Goal: Transaction & Acquisition: Purchase product/service

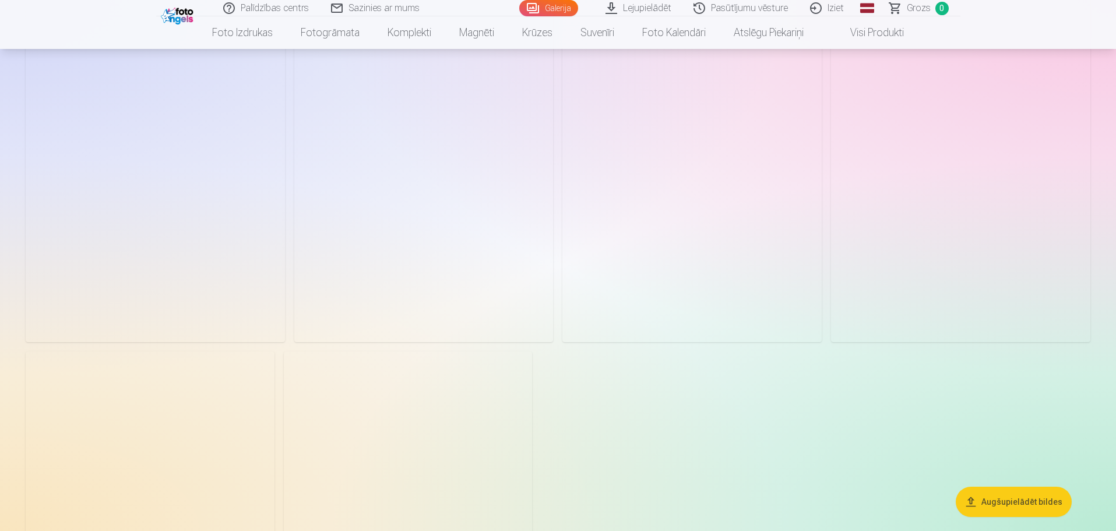
scroll to position [5884, 0]
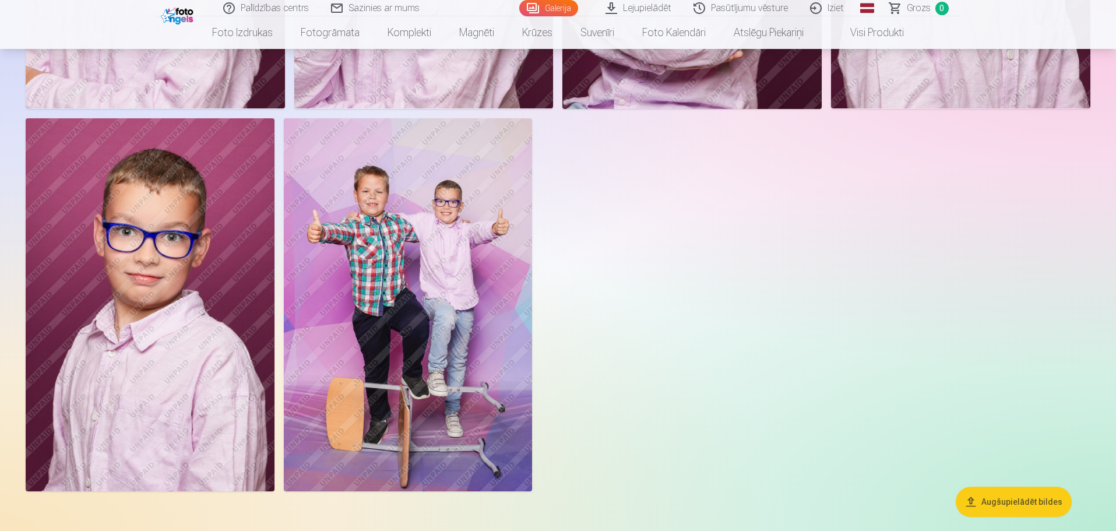
click at [471, 327] on img at bounding box center [408, 304] width 249 height 373
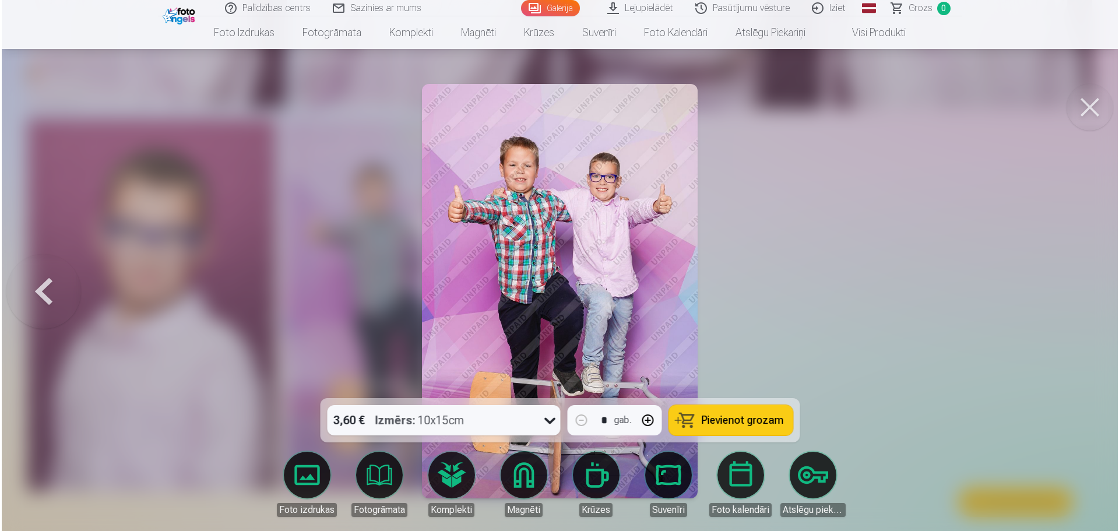
scroll to position [5899, 0]
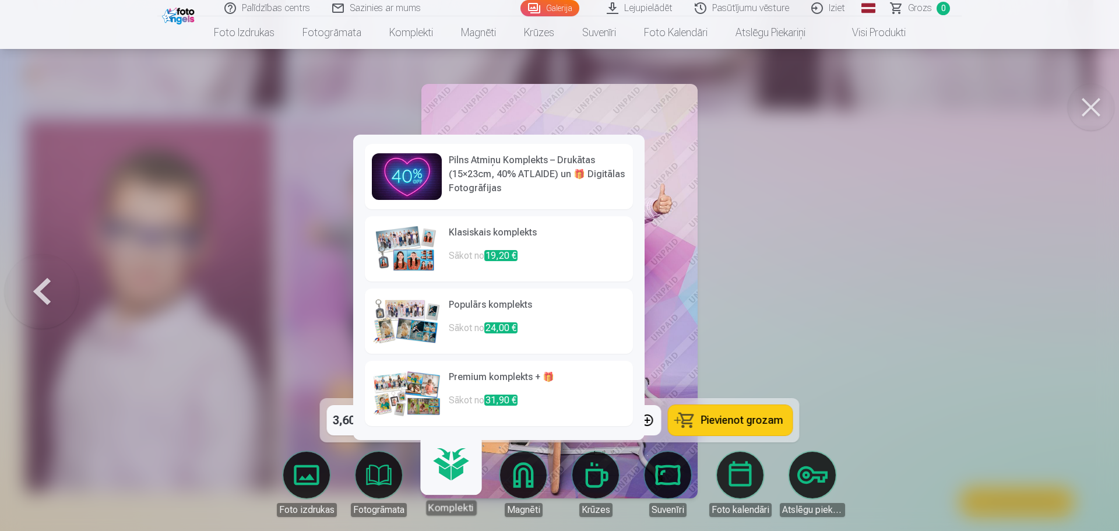
click at [531, 493] on link "Magnēti" at bounding box center [523, 484] width 65 height 65
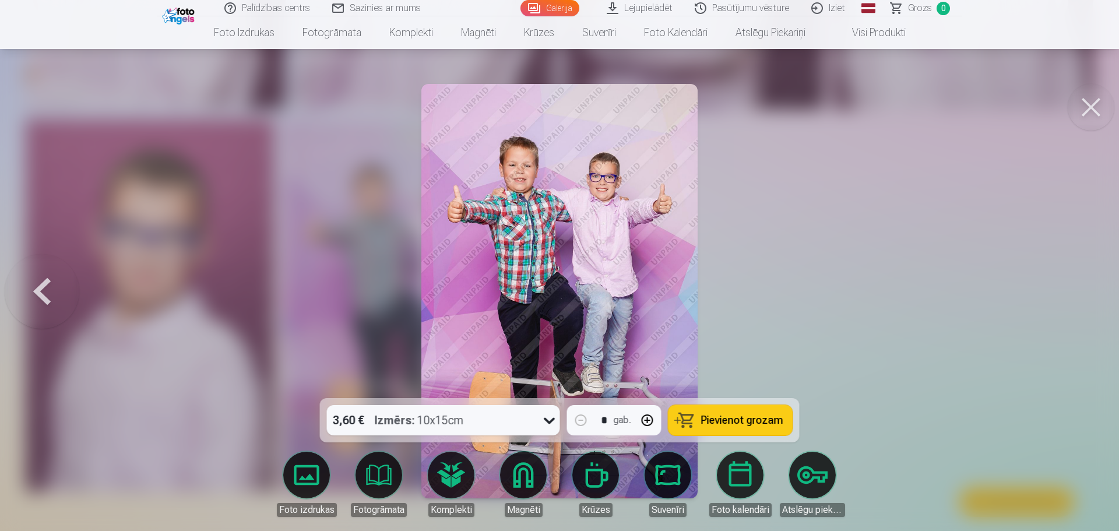
click at [535, 509] on div "Magnēti" at bounding box center [524, 510] width 38 height 14
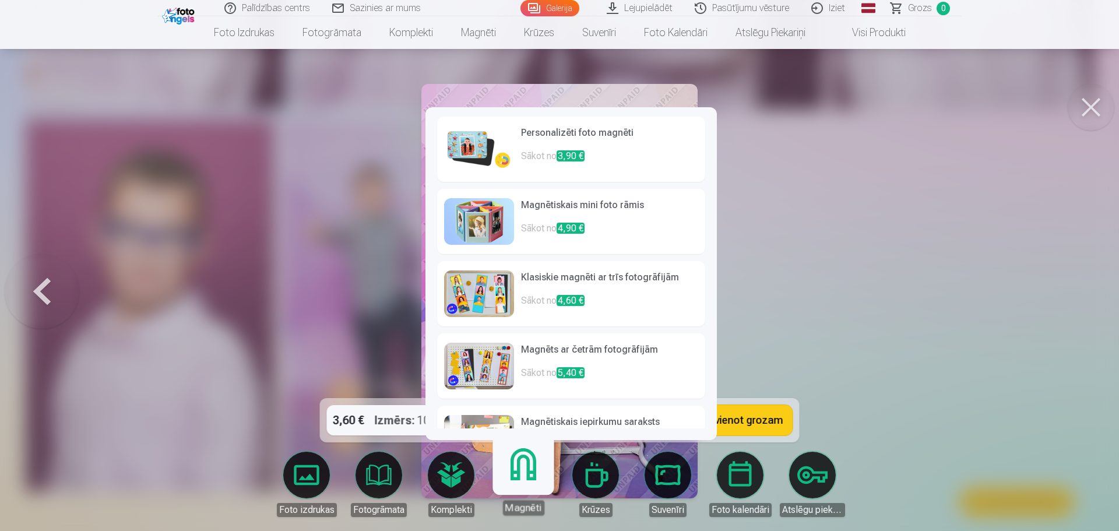
click at [576, 137] on h6 "Personalizēti foto magnēti" at bounding box center [609, 137] width 177 height 23
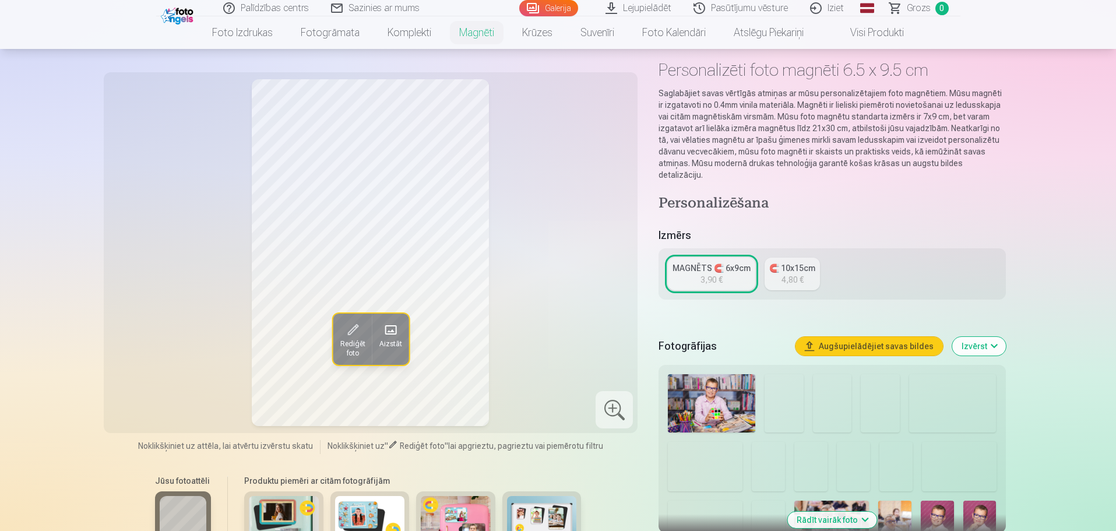
scroll to position [117, 0]
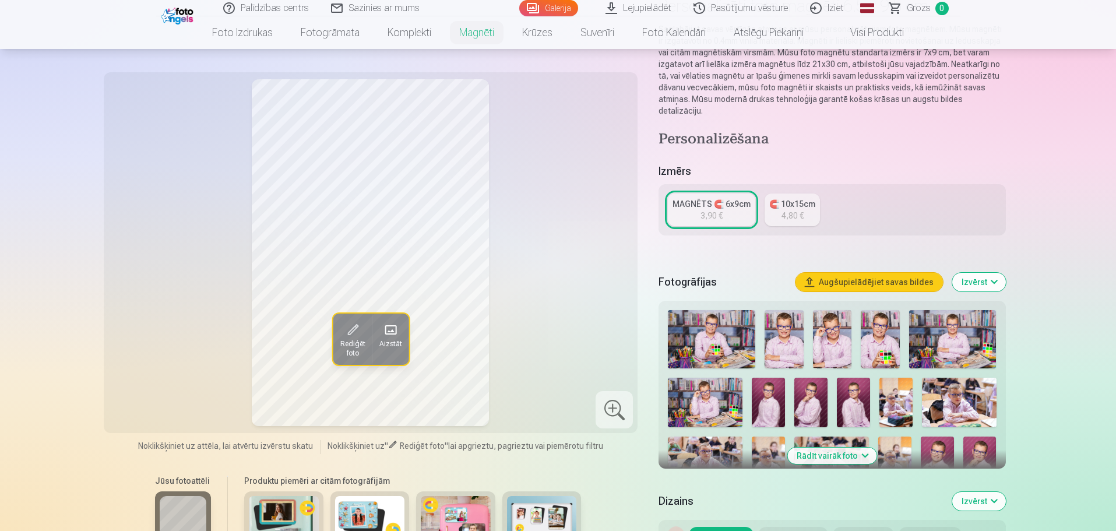
scroll to position [4616, 0]
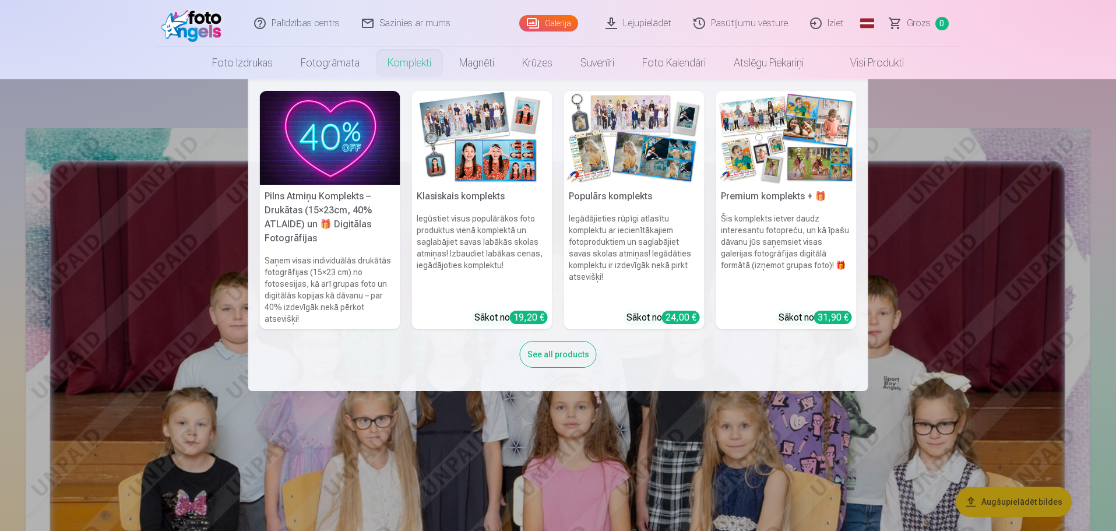
click at [407, 64] on link "Komplekti" at bounding box center [409, 63] width 72 height 33
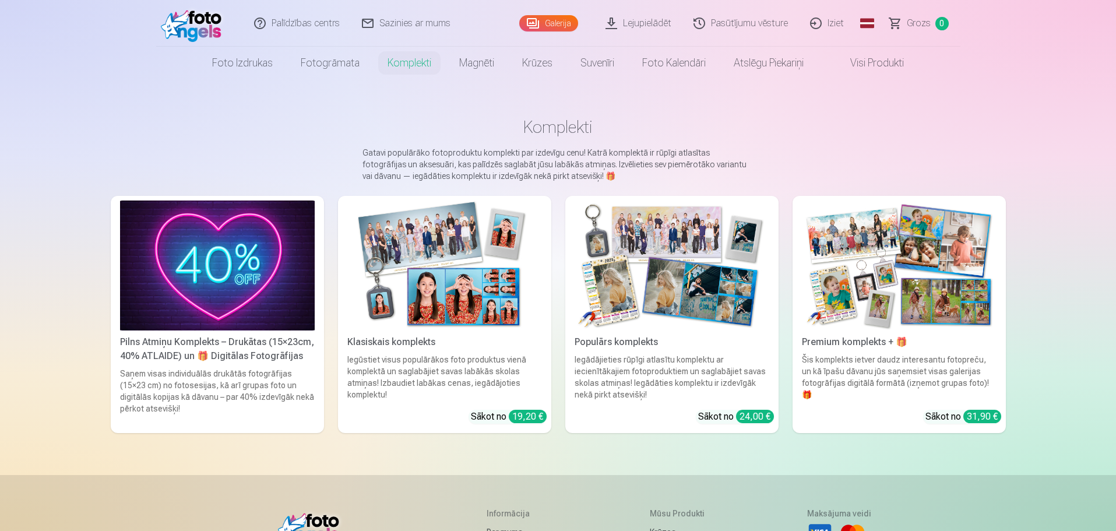
click at [857, 283] on img at bounding box center [899, 265] width 195 height 130
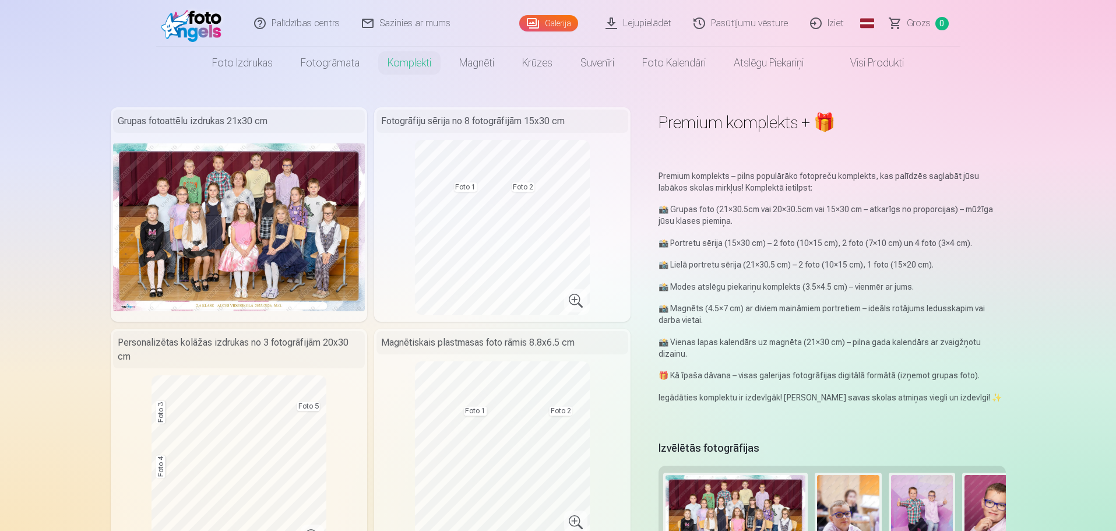
click at [593, 301] on div "Fotogrāfiju sērija no 8 fotogrāfijām 15x30 cm Foto 1 Foto 2" at bounding box center [502, 214] width 256 height 214
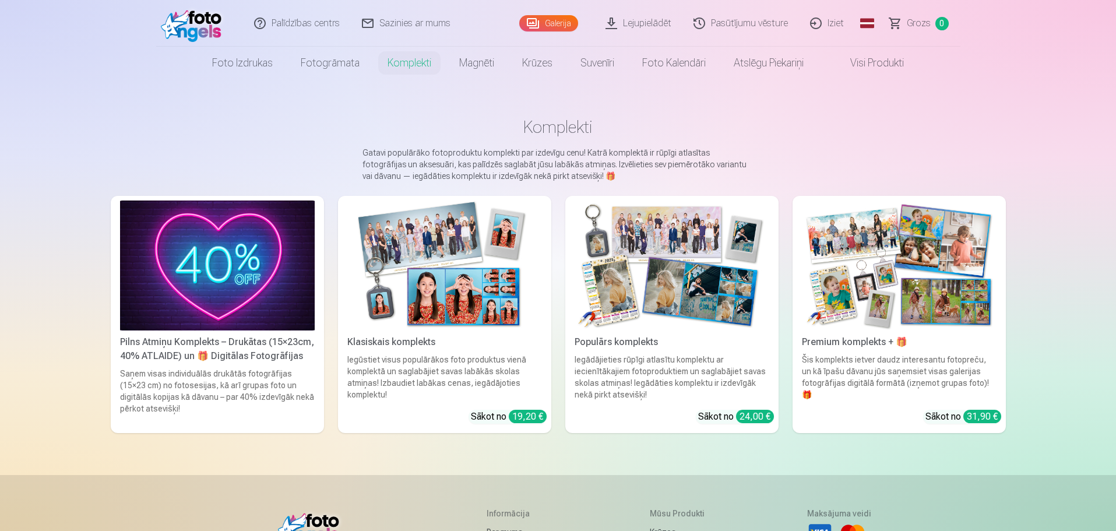
click at [894, 268] on img at bounding box center [899, 265] width 195 height 130
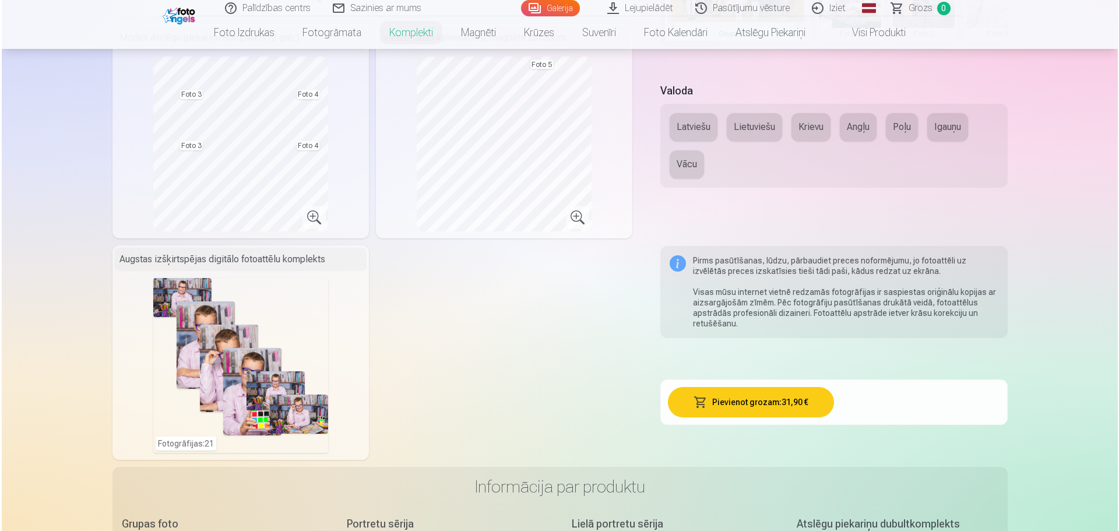
scroll to position [641, 0]
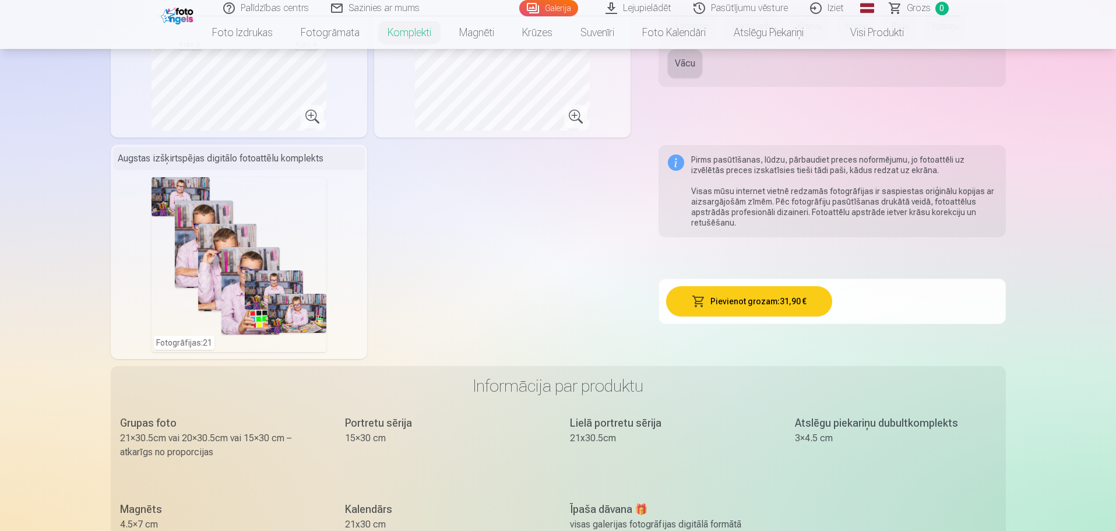
click at [259, 311] on div "Fotogrāfijas : 21" at bounding box center [238, 264] width 175 height 175
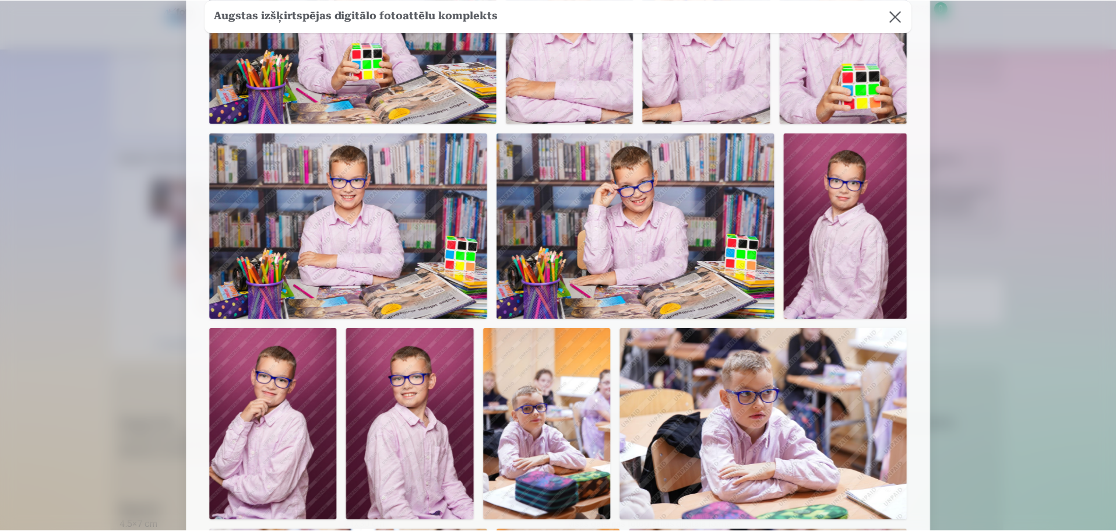
scroll to position [0, 0]
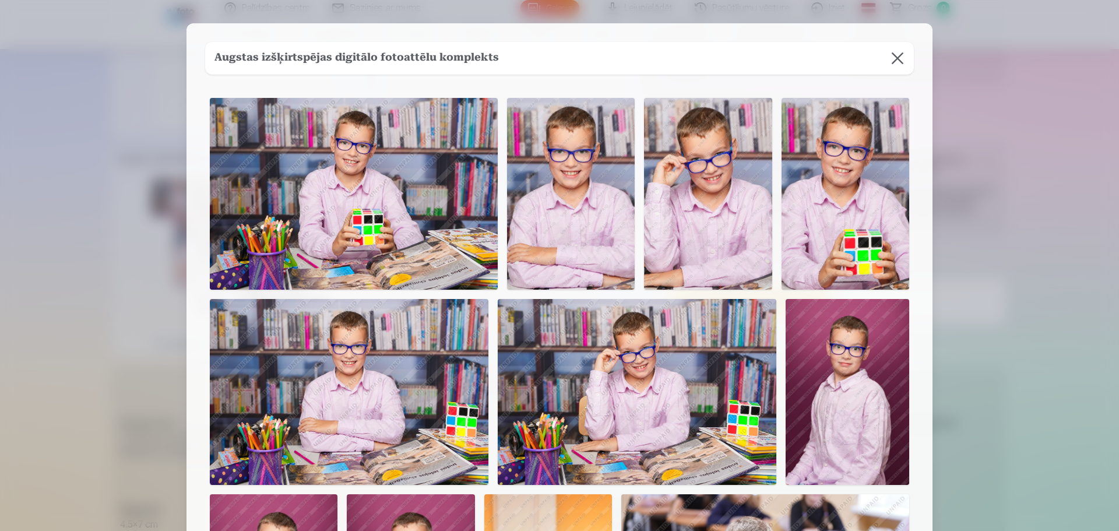
click at [894, 55] on button at bounding box center [897, 58] width 33 height 33
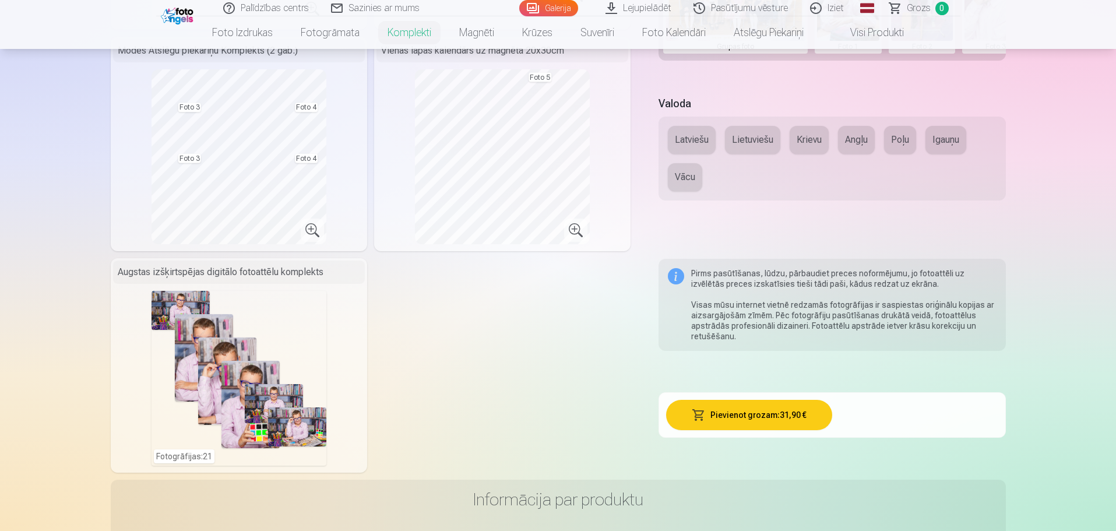
scroll to position [408, 0]
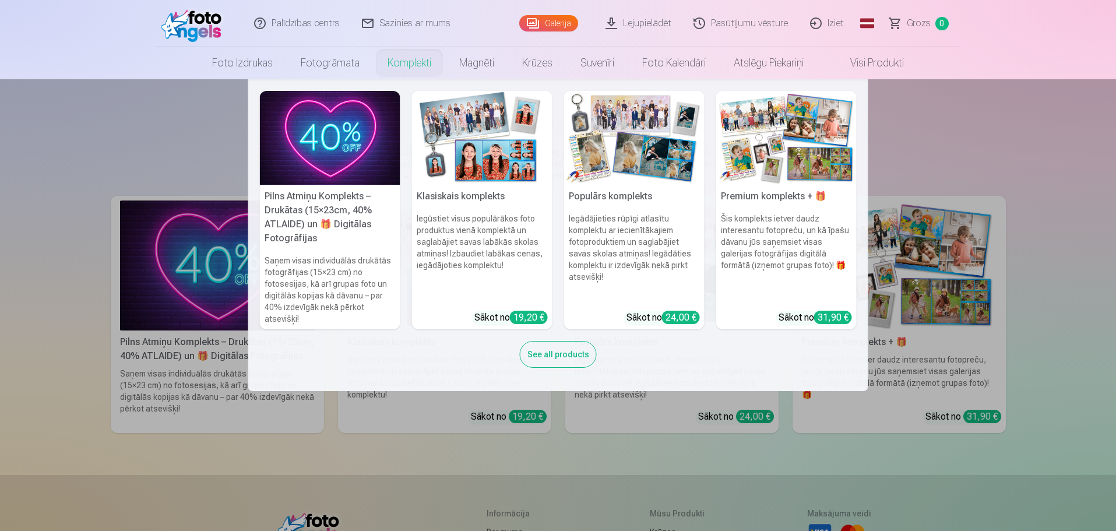
click at [412, 68] on link "Komplekti" at bounding box center [409, 63] width 72 height 33
click at [633, 295] on h6 "Iegādājieties rūpīgi atlasītu komplektu ar iecienītākajiem fotoproduktiem un sa…" at bounding box center [634, 257] width 140 height 98
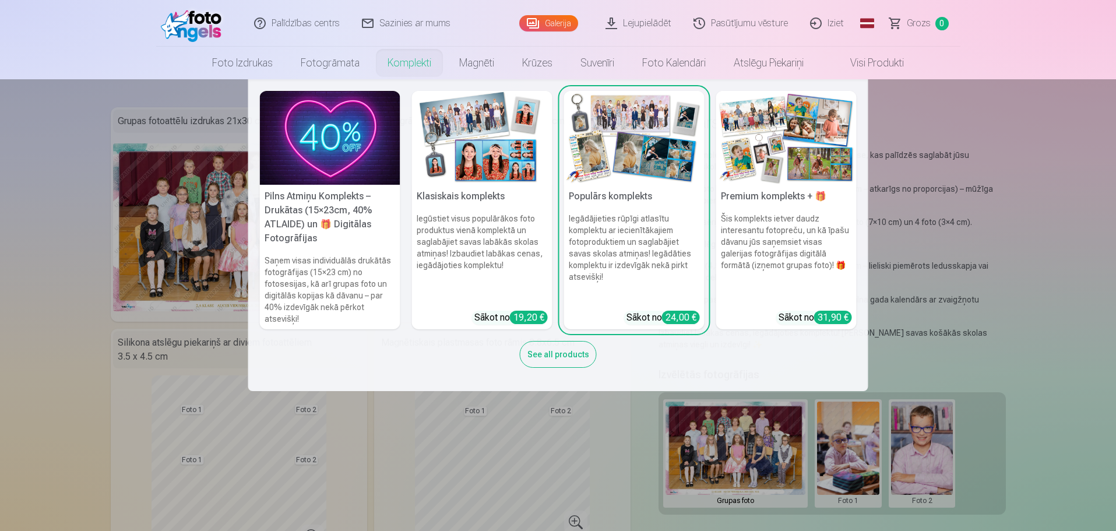
click at [470, 156] on img at bounding box center [482, 138] width 140 height 94
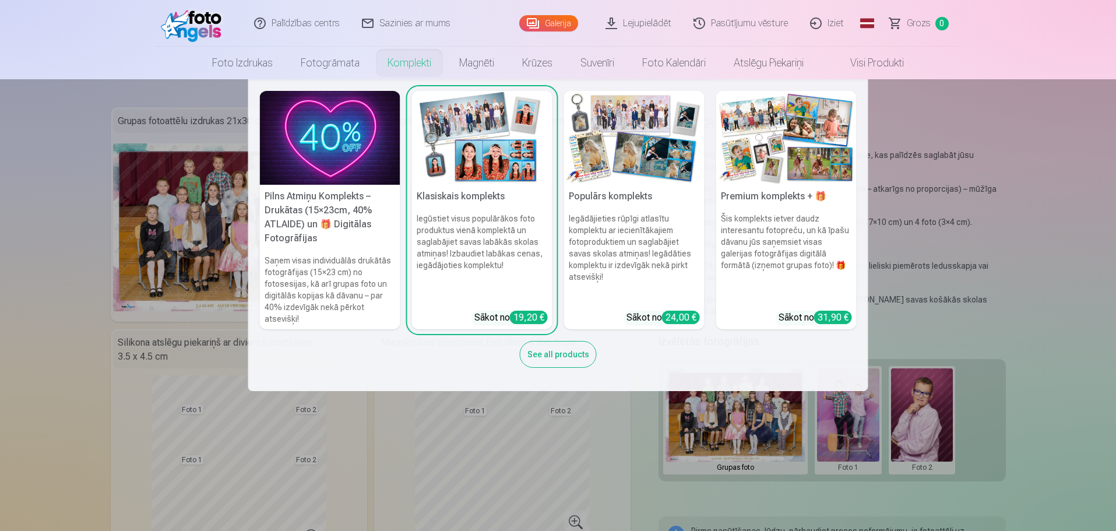
click at [302, 195] on h5 "Pilns Atmiņu Komplekts – Drukātas (15×23cm, 40% ATLAIDE) un 🎁 Digitālas Fotogrā…" at bounding box center [330, 217] width 140 height 65
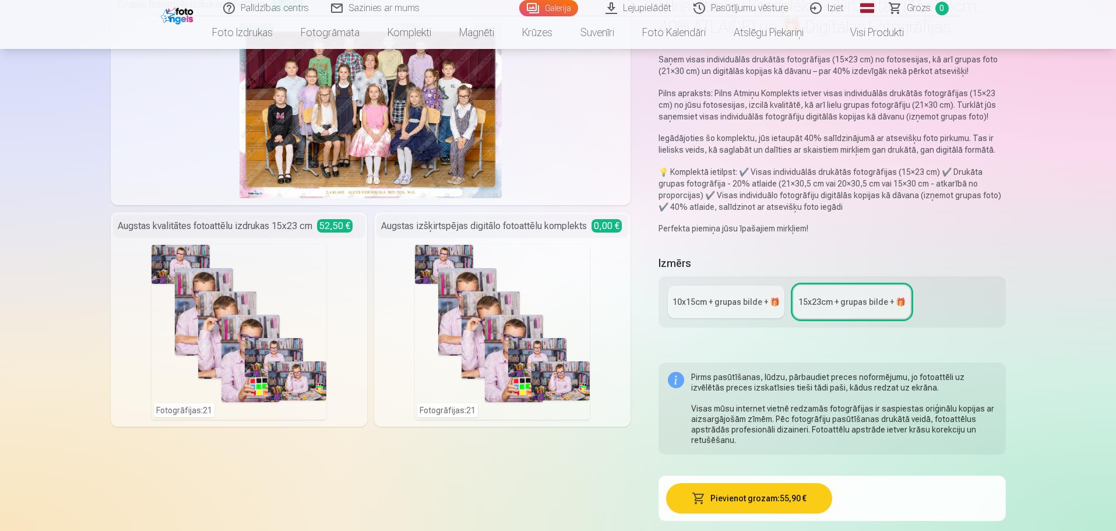
scroll to position [233, 0]
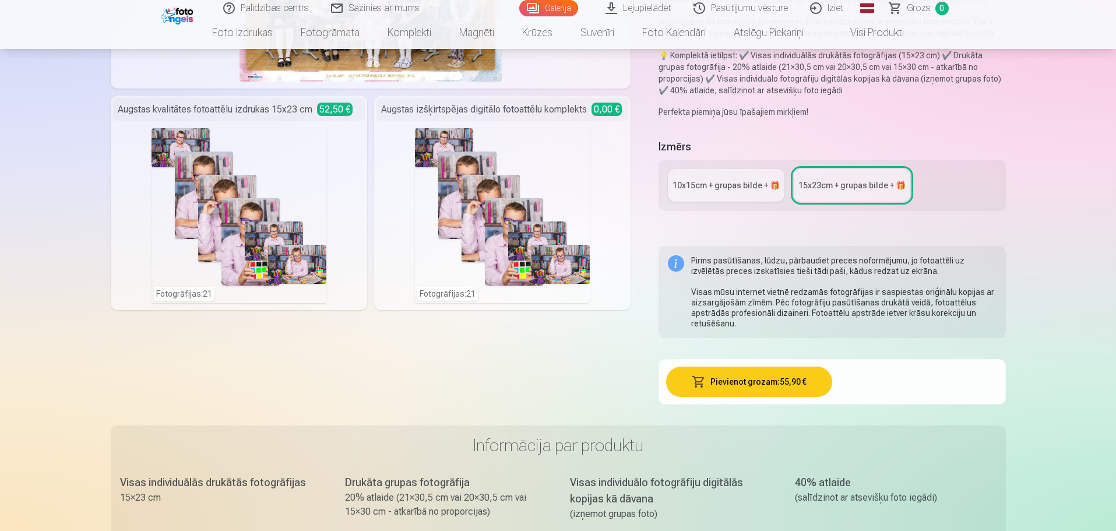
click at [485, 156] on div "Fotogrāfijas : 21" at bounding box center [502, 215] width 175 height 175
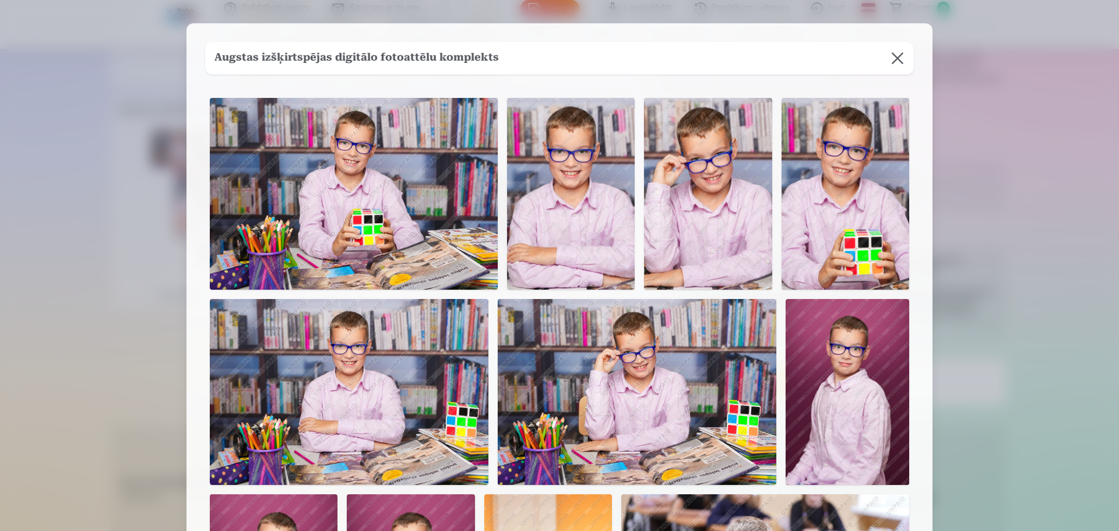
click at [901, 53] on button at bounding box center [897, 58] width 33 height 33
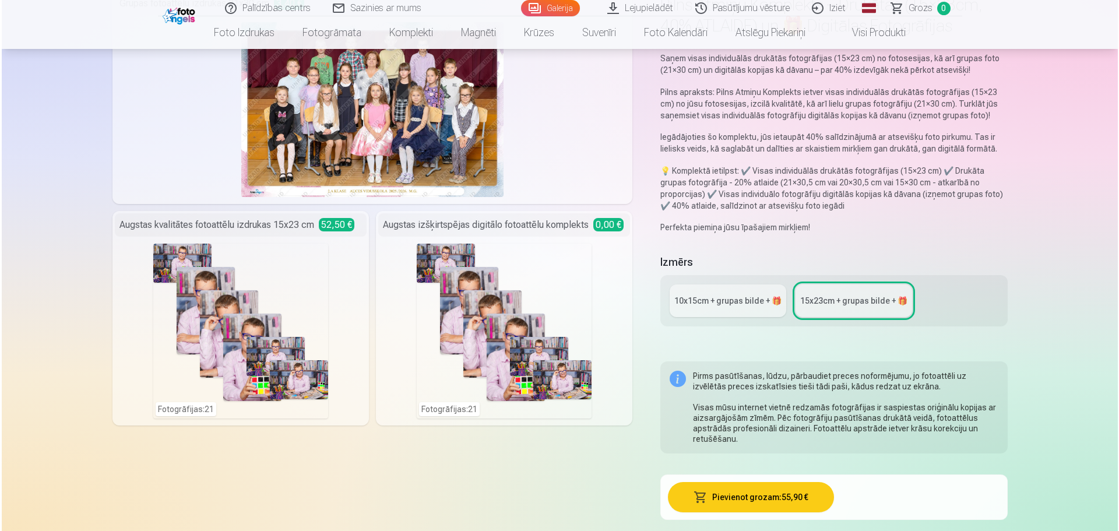
scroll to position [117, 0]
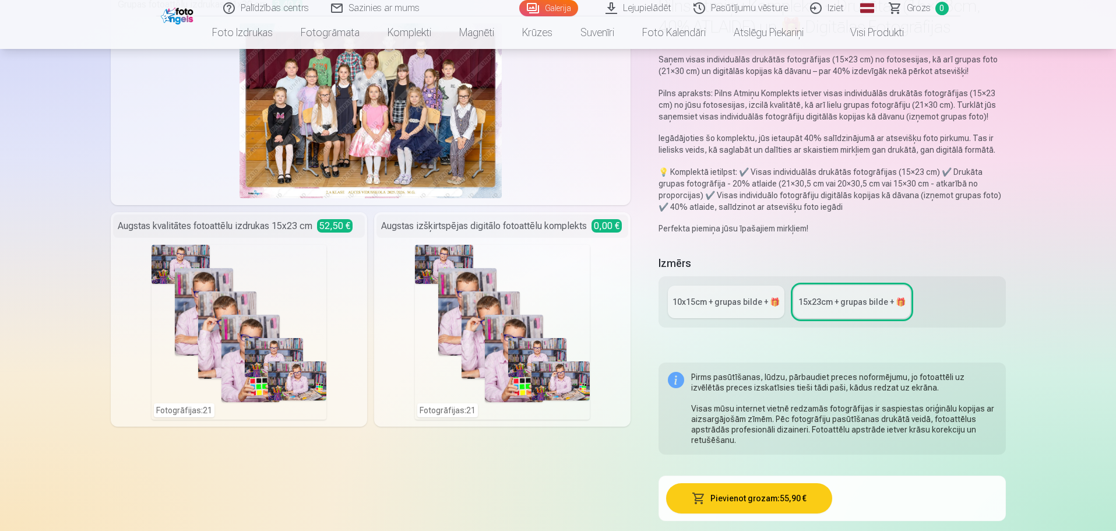
click at [227, 300] on div "Fotogrāfijas : 21" at bounding box center [238, 332] width 175 height 175
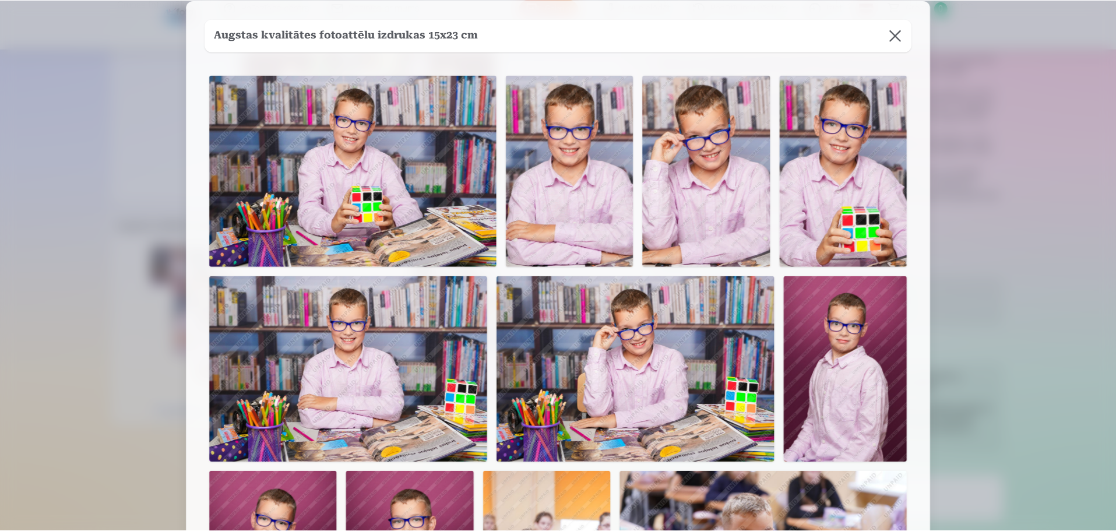
scroll to position [0, 0]
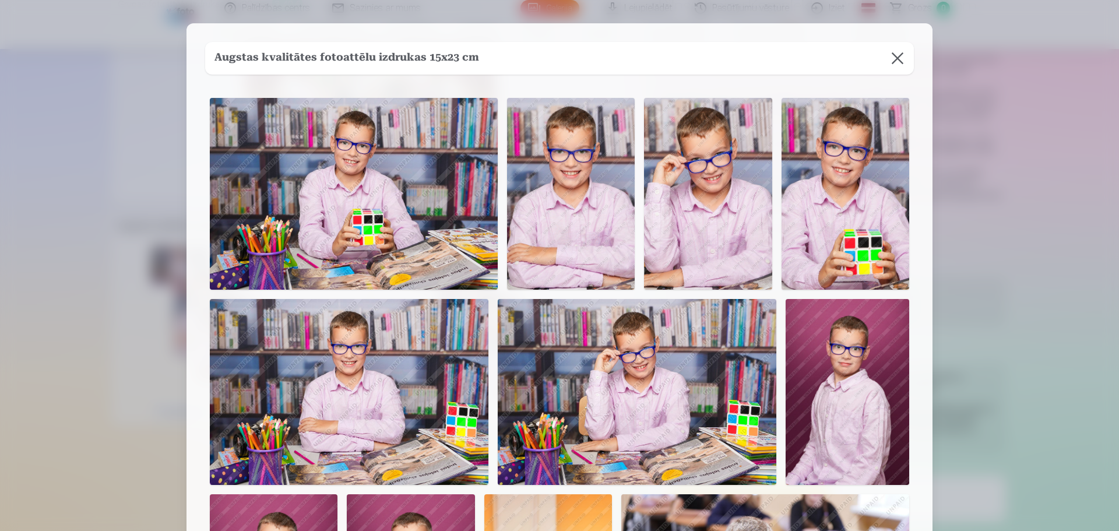
click at [899, 59] on button at bounding box center [897, 58] width 33 height 33
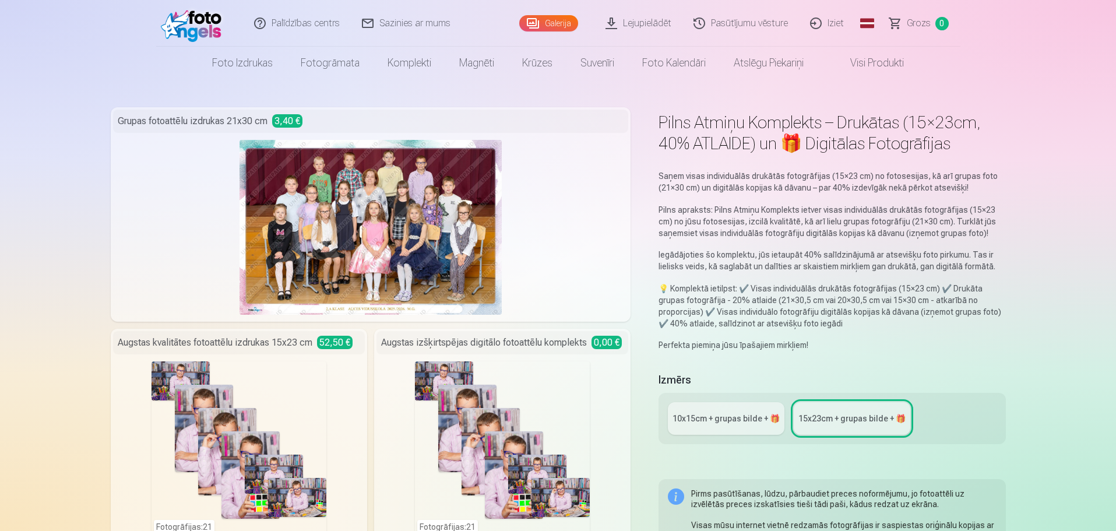
click at [322, 25] on link "Palīdzības centrs" at bounding box center [298, 23] width 108 height 47
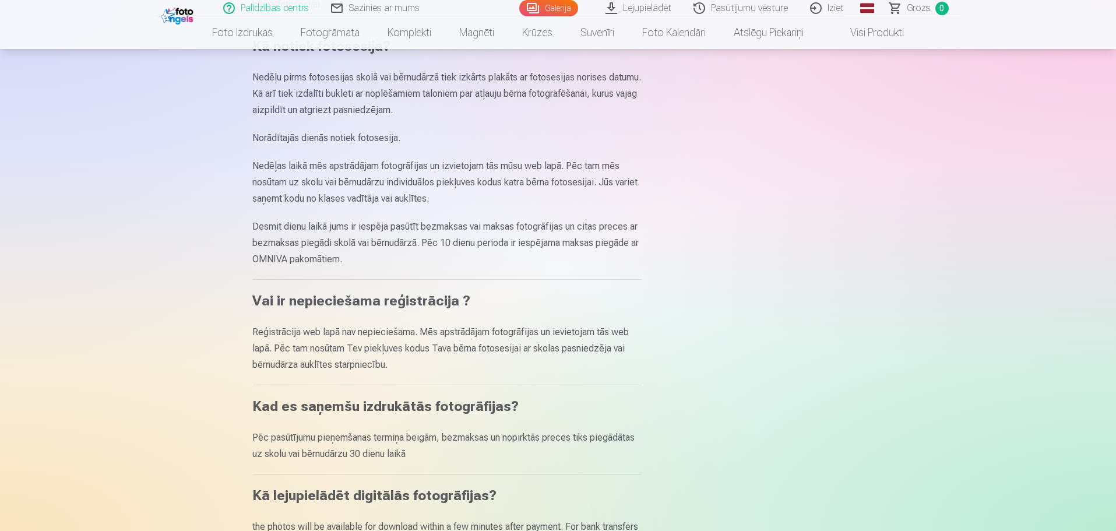
scroll to position [408, 0]
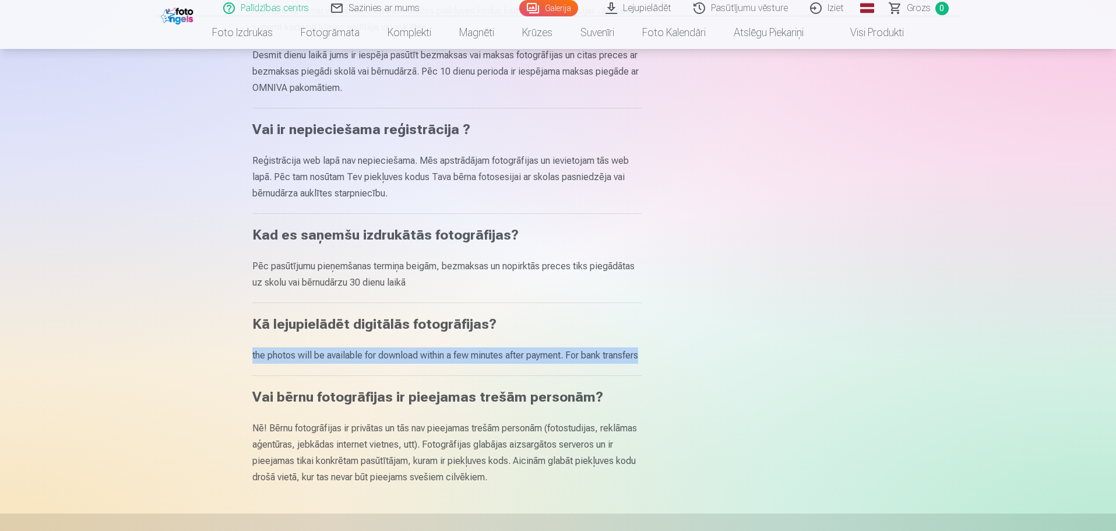
drag, startPoint x: 250, startPoint y: 354, endPoint x: 298, endPoint y: 372, distance: 50.9
click at [298, 372] on div "Palīdzības centrs Kur dabūt piekļuves kodu fotosesijai? Nedēļas laikā pēc fotos…" at bounding box center [558, 213] width 699 height 1242
copy p "the photos will be available for download within a few minutes after payment. F…"
click at [650, 8] on link "Lejupielādēt" at bounding box center [639, 8] width 88 height 16
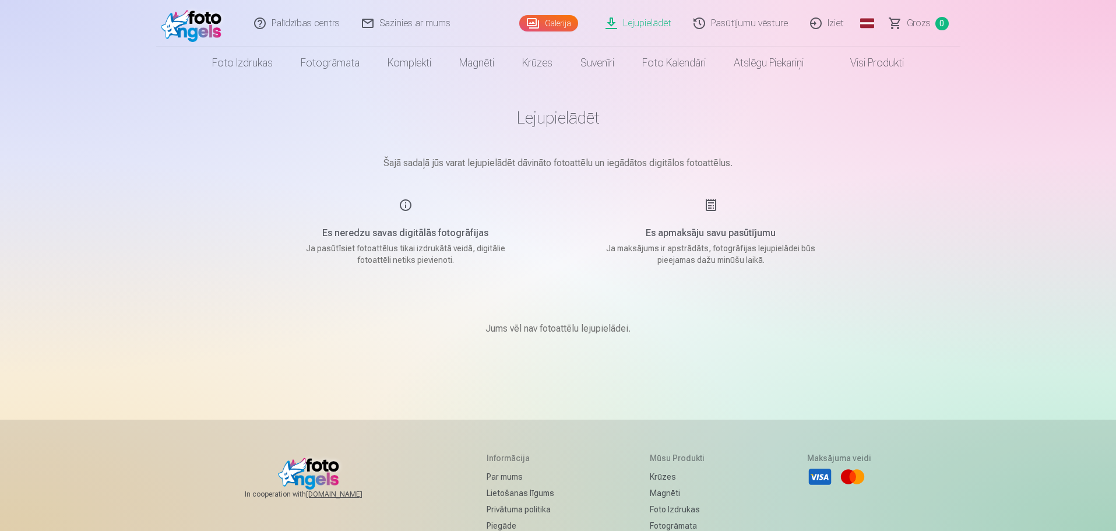
click at [759, 26] on link "Pasūtījumu vēsture" at bounding box center [741, 23] width 117 height 47
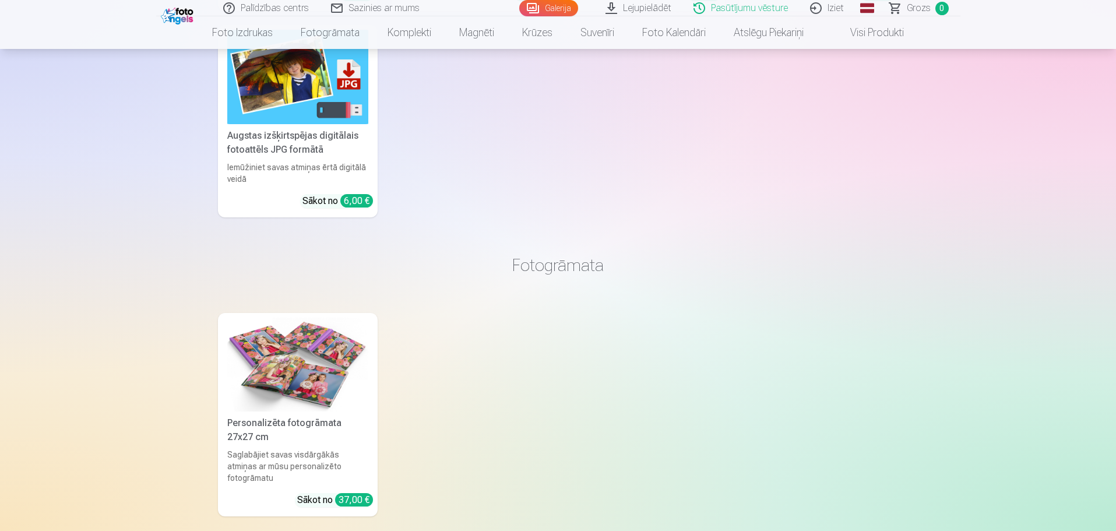
scroll to position [466, 0]
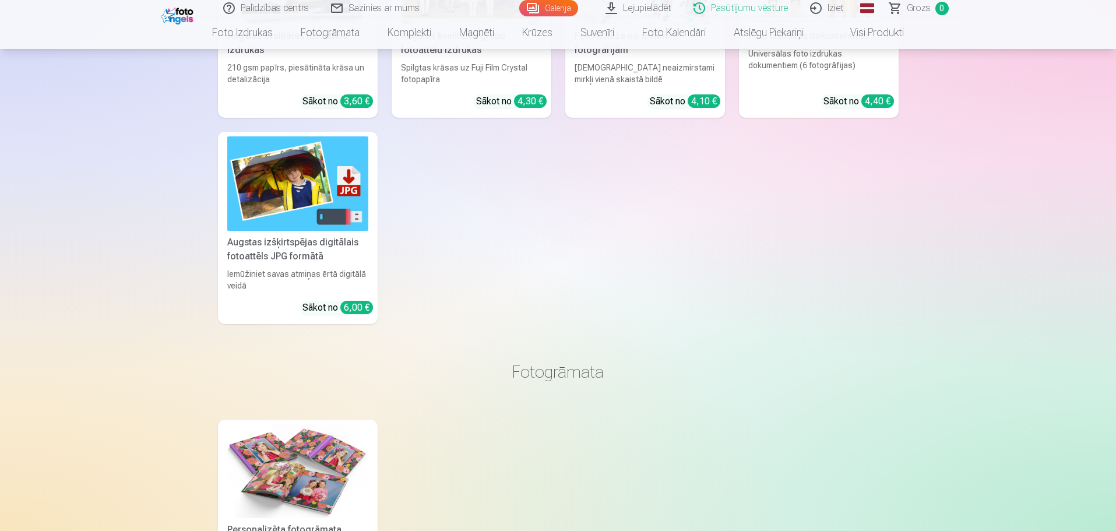
click at [281, 210] on img at bounding box center [297, 183] width 141 height 94
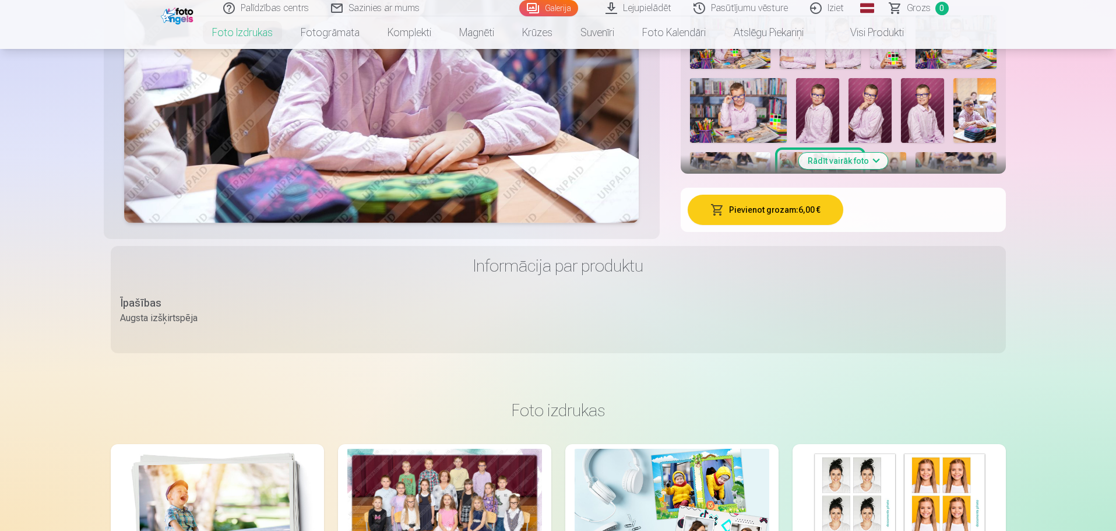
scroll to position [117, 0]
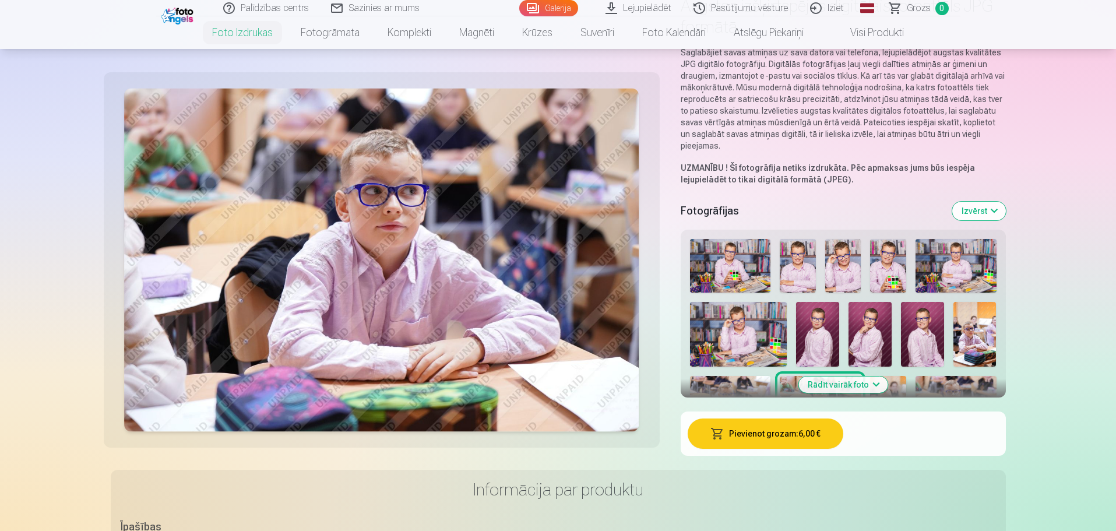
click at [739, 270] on img at bounding box center [730, 266] width 81 height 54
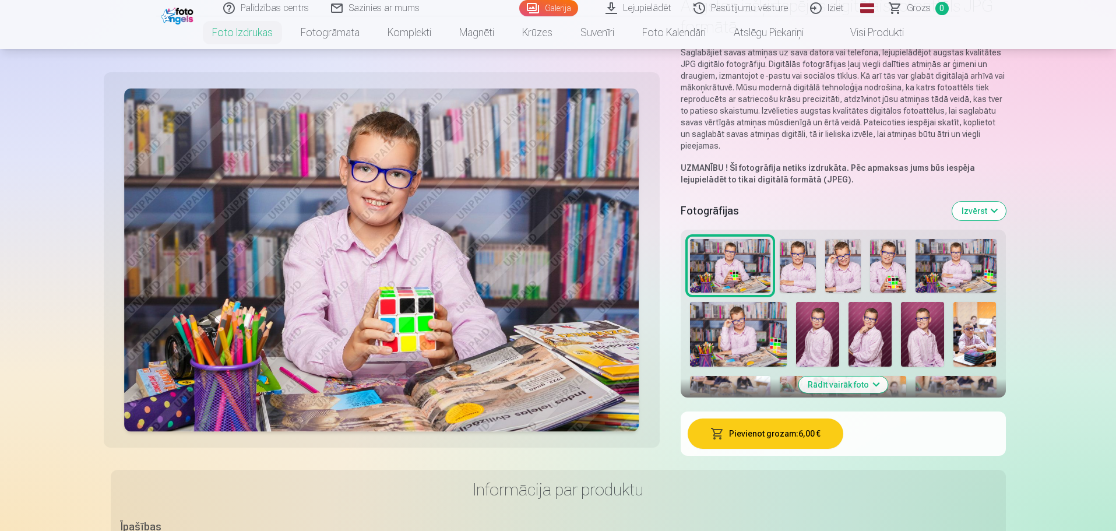
click at [792, 273] on img at bounding box center [798, 266] width 36 height 54
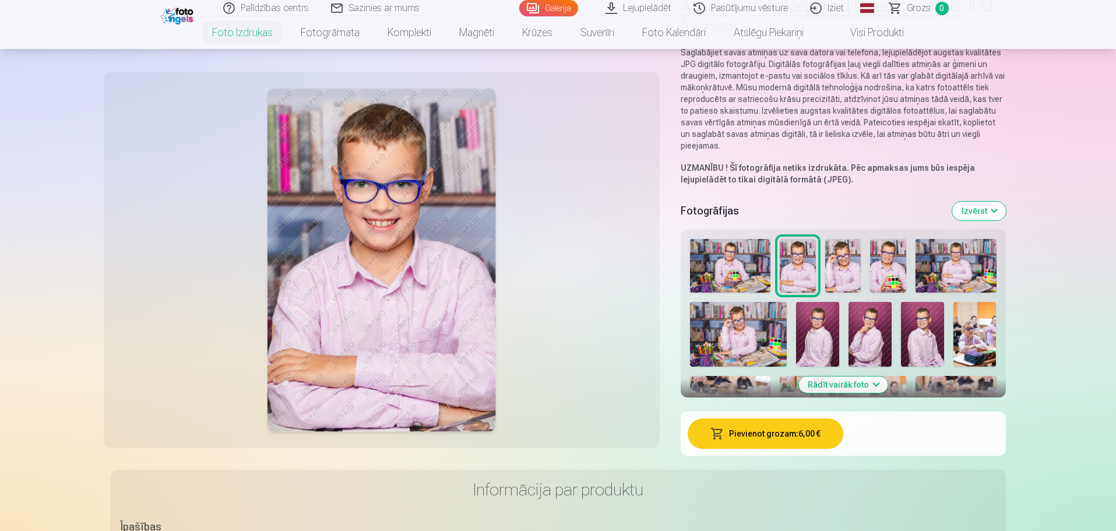
click at [731, 275] on img at bounding box center [730, 266] width 81 height 54
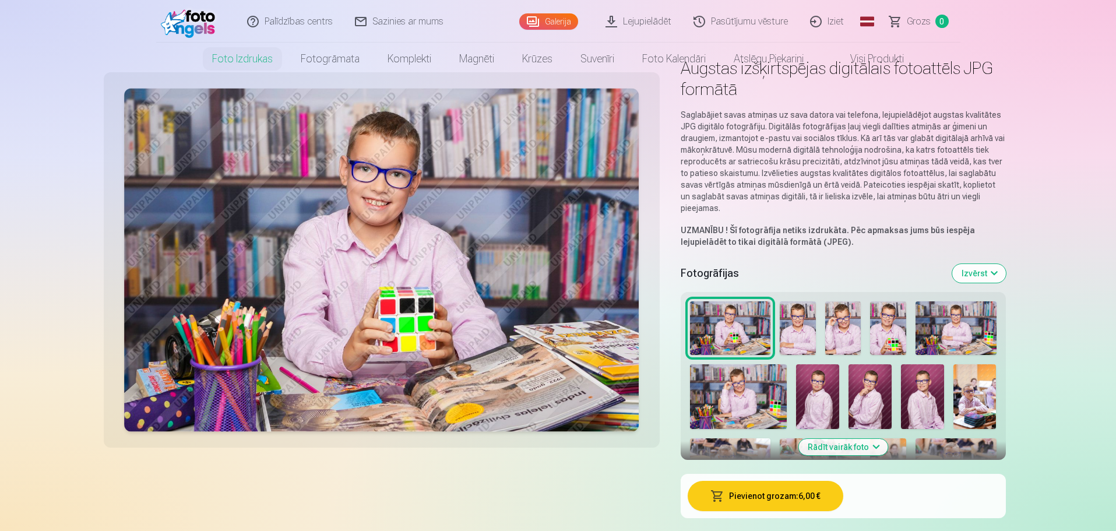
scroll to position [0, 0]
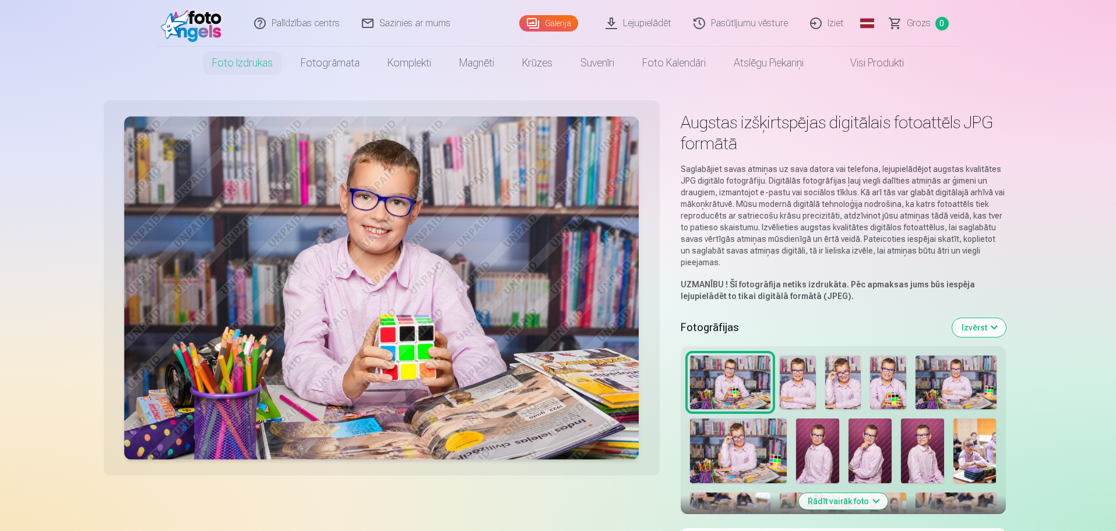
click at [876, 63] on link "Visi produkti" at bounding box center [867, 63] width 100 height 33
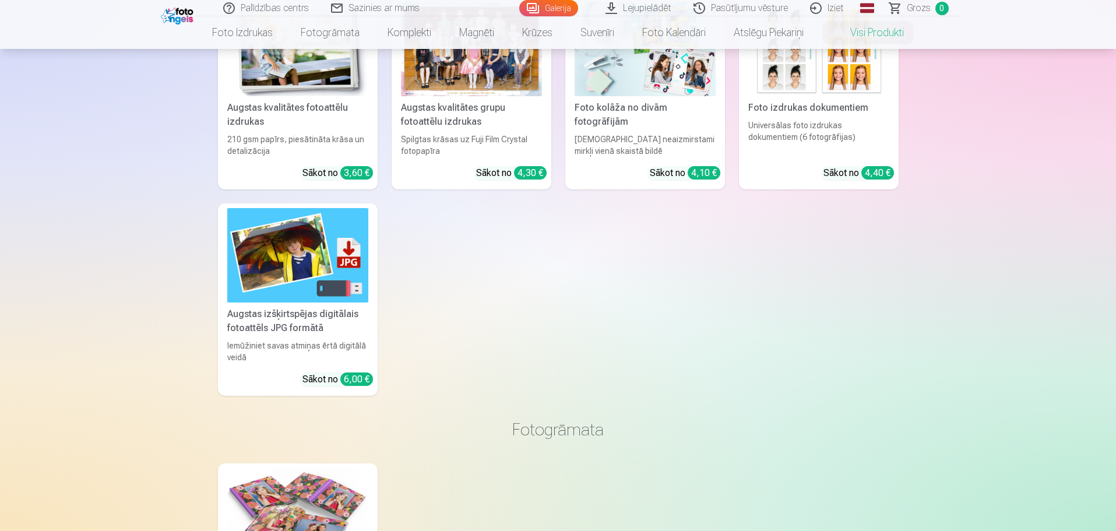
scroll to position [233, 0]
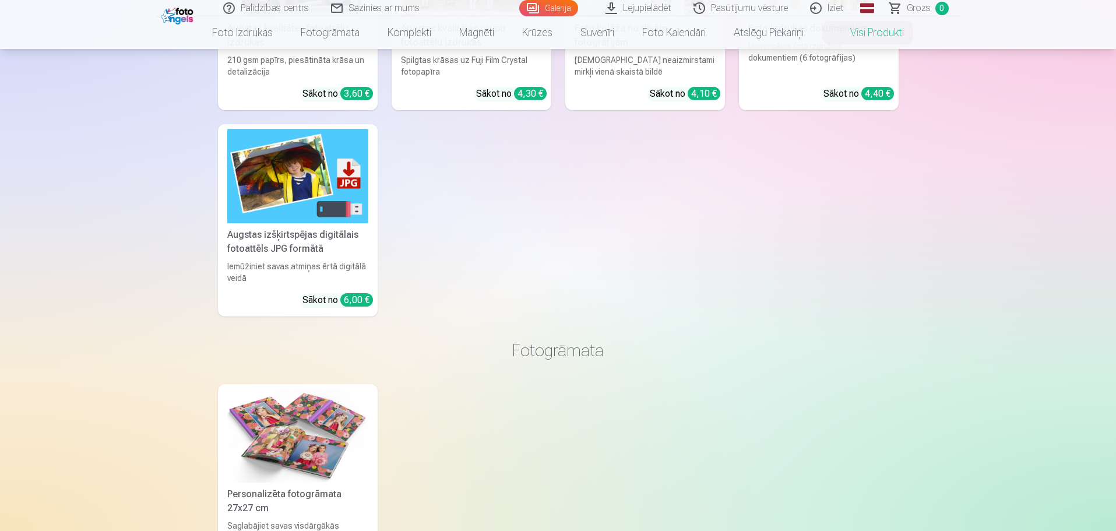
click at [344, 280] on div "Iemūžiniet savas atmiņas ērtā digitālā veidā" at bounding box center [298, 271] width 150 height 23
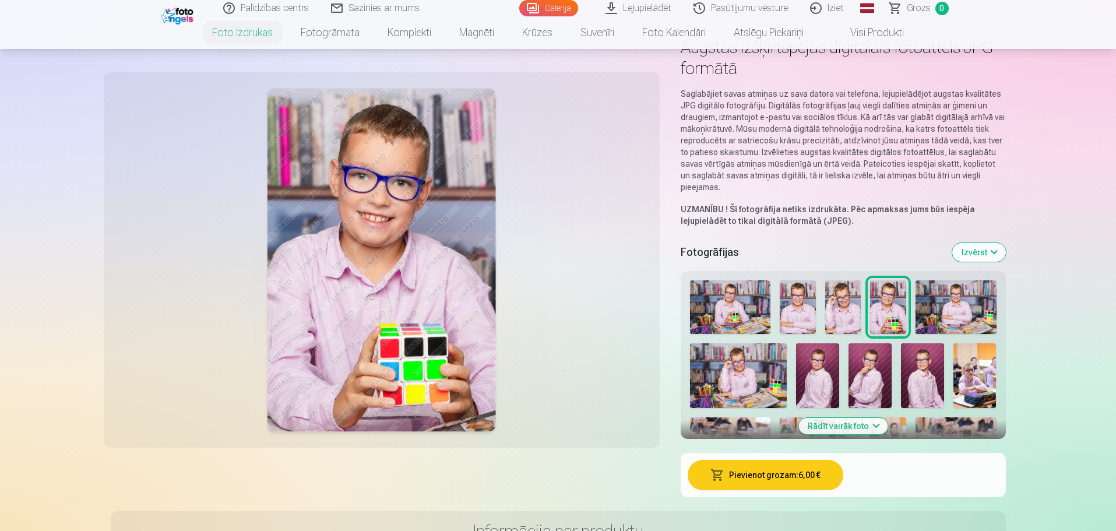
scroll to position [175, 0]
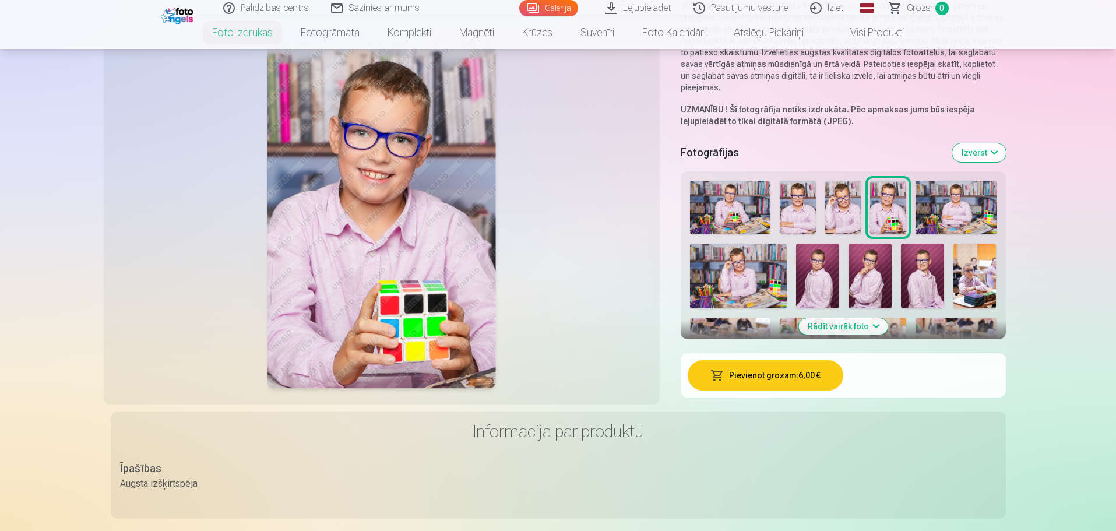
click at [870, 324] on button "Rādīt vairāk foto" at bounding box center [842, 326] width 89 height 16
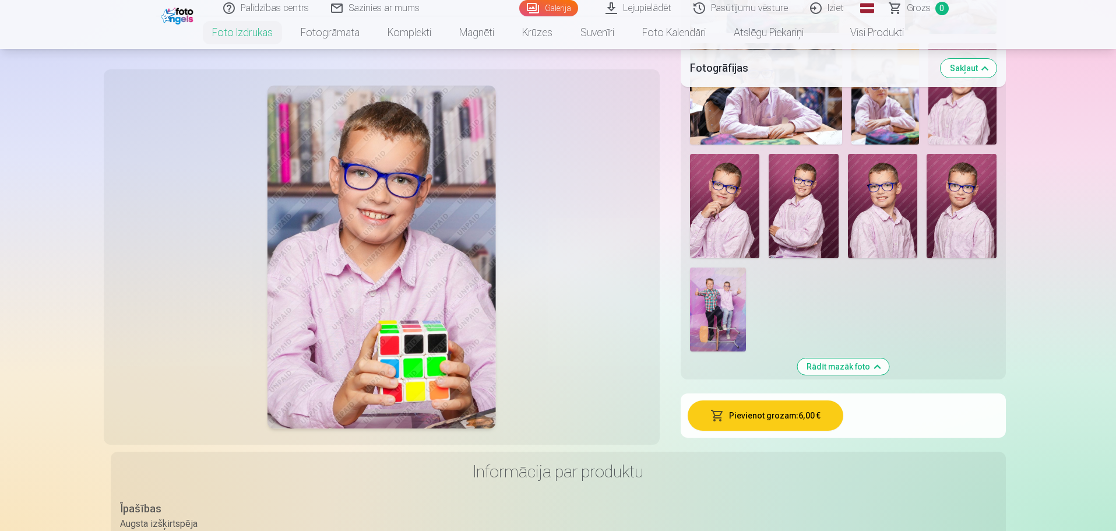
scroll to position [1107, 0]
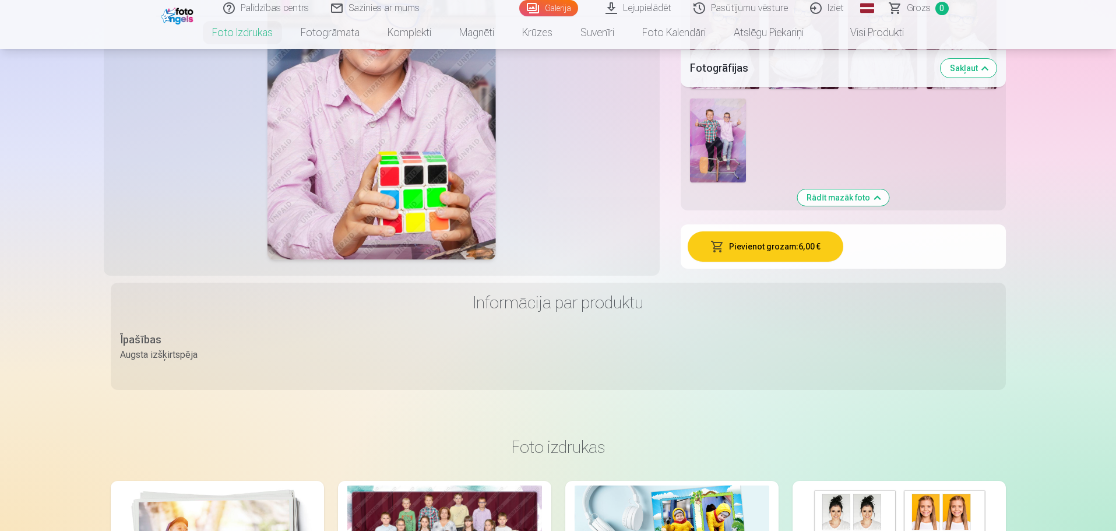
click at [770, 249] on button "Pievienot grozam : 6,00 €" at bounding box center [765, 246] width 156 height 30
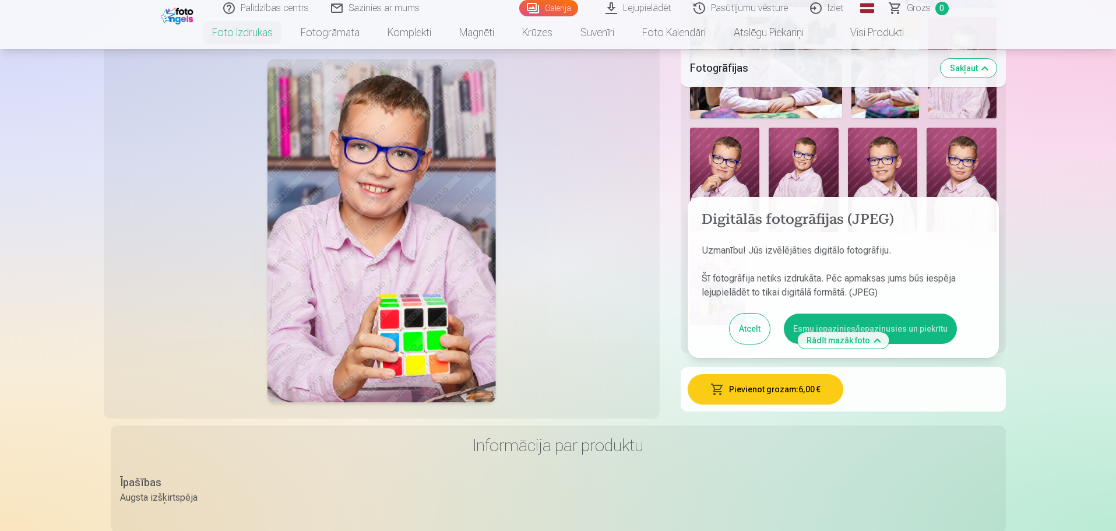
scroll to position [990, 0]
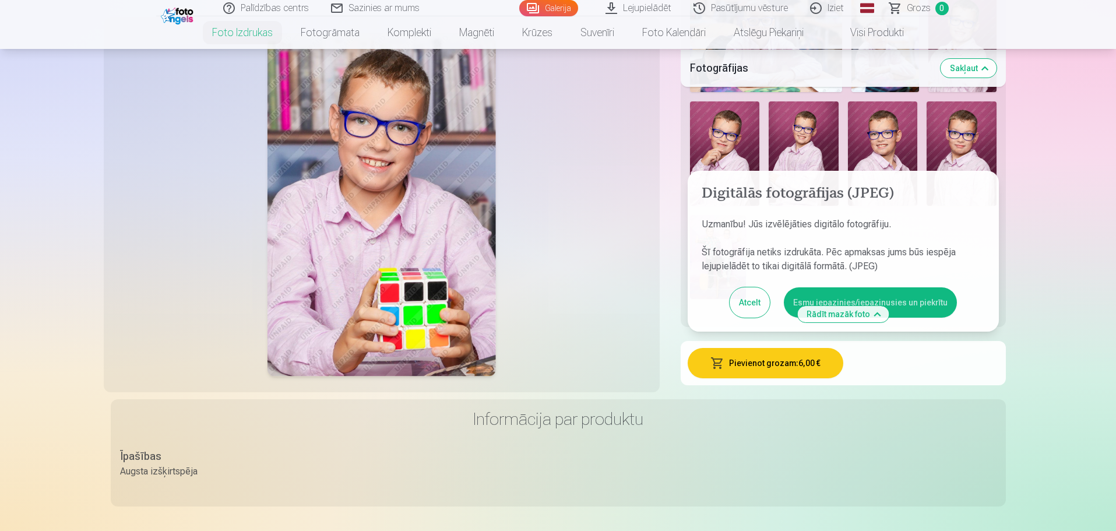
click at [929, 411] on h3 "Informācija par produktu" at bounding box center [558, 418] width 876 height 21
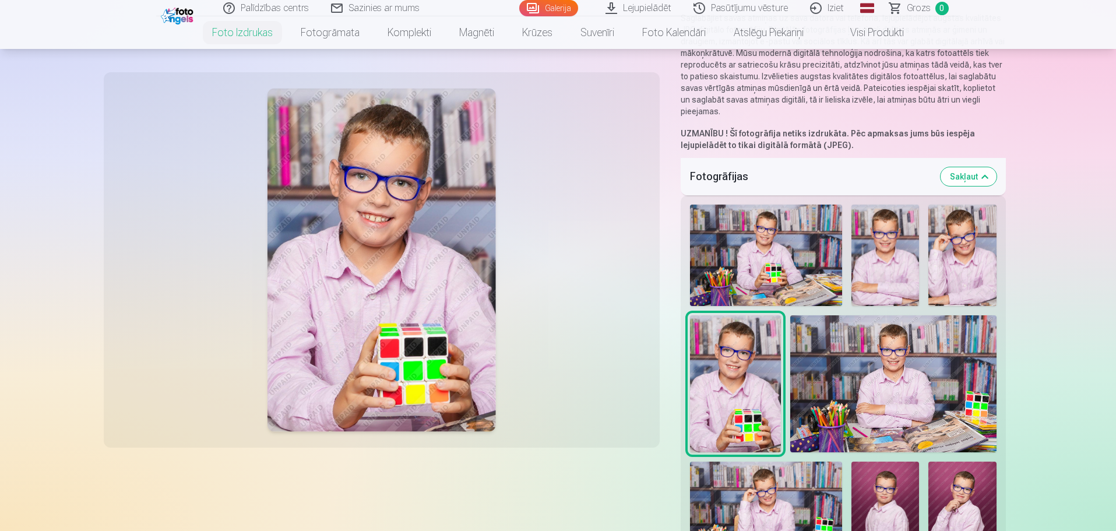
scroll to position [0, 0]
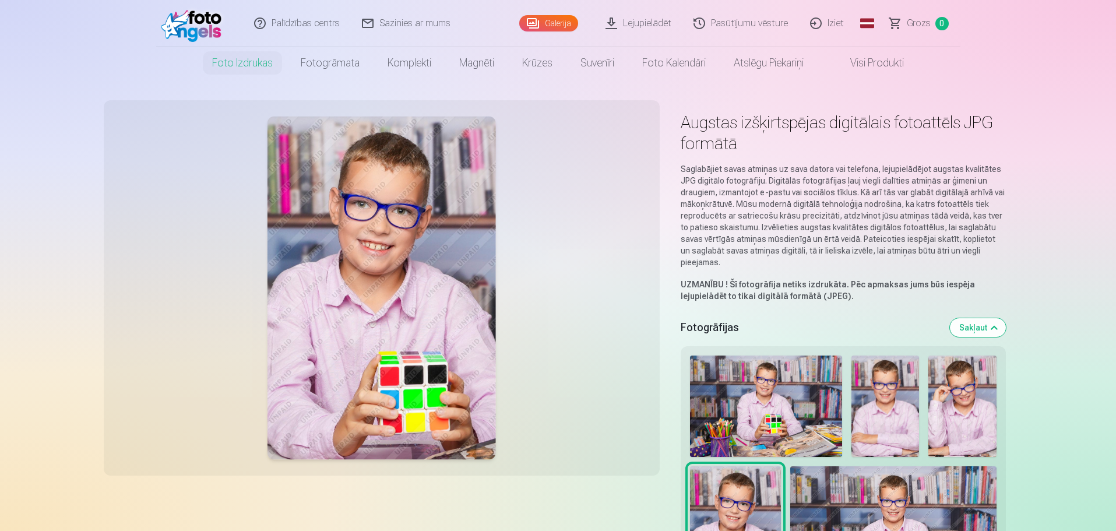
click at [916, 24] on span "Grozs" at bounding box center [919, 23] width 24 height 14
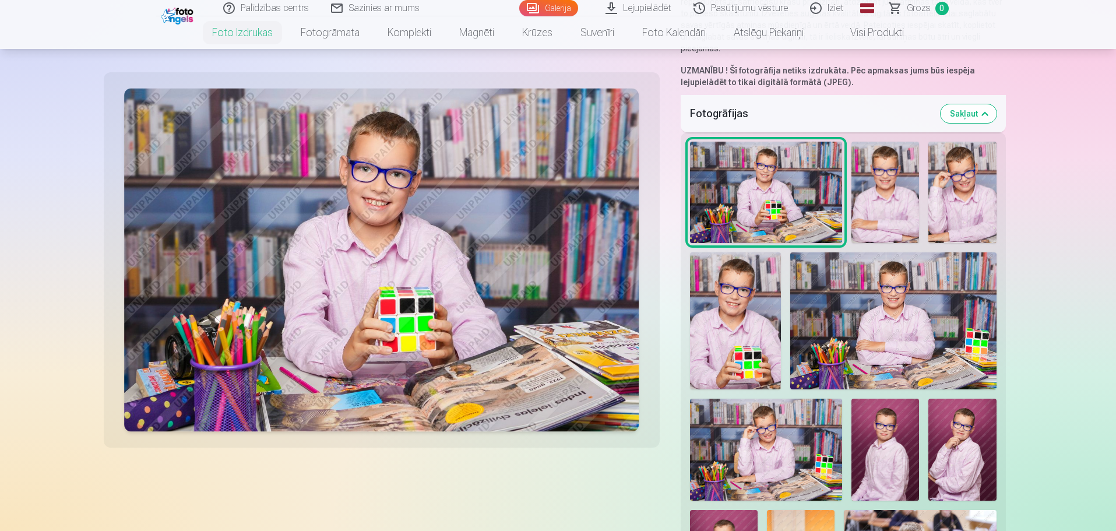
scroll to position [350, 0]
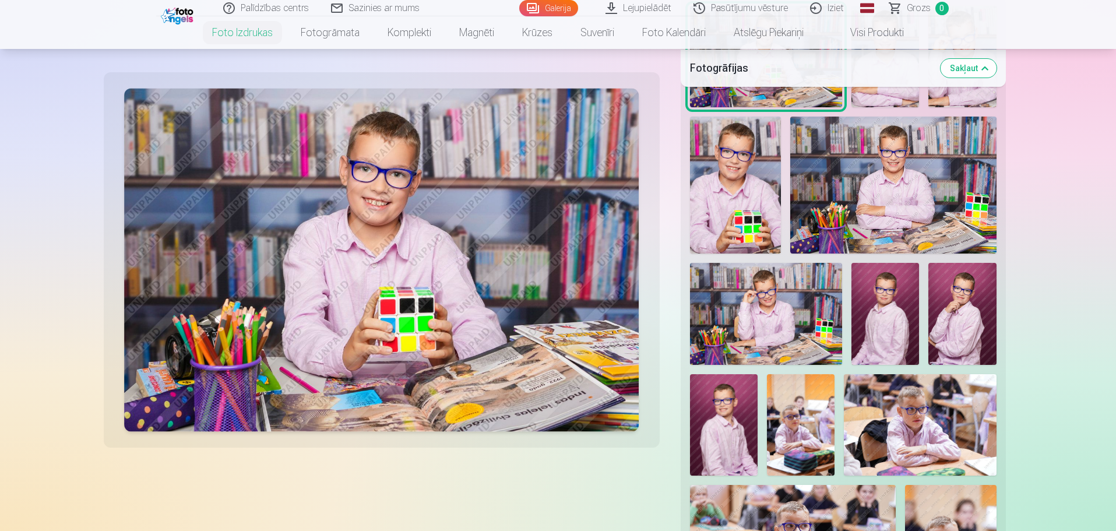
click at [764, 205] on img at bounding box center [735, 185] width 91 height 137
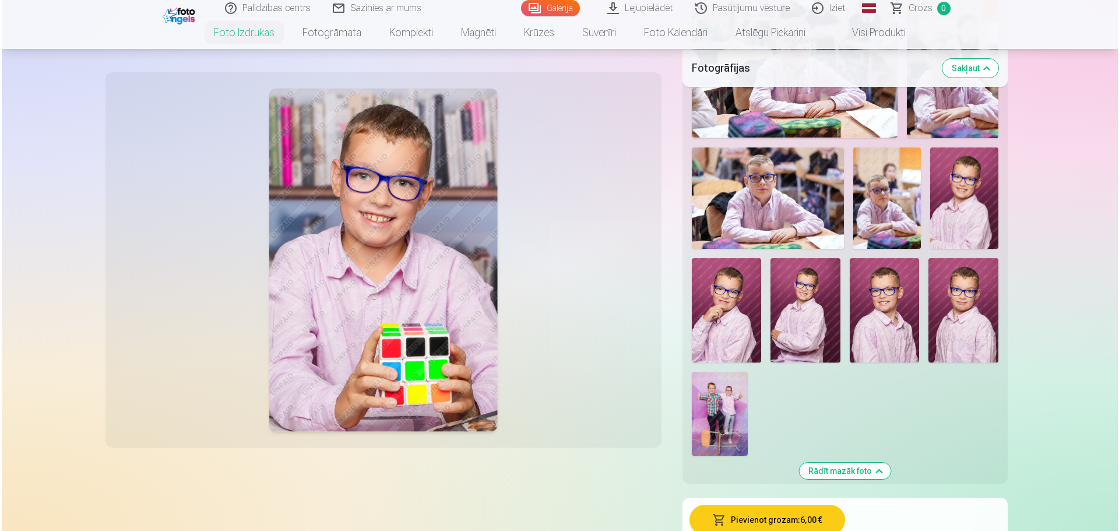
scroll to position [990, 0]
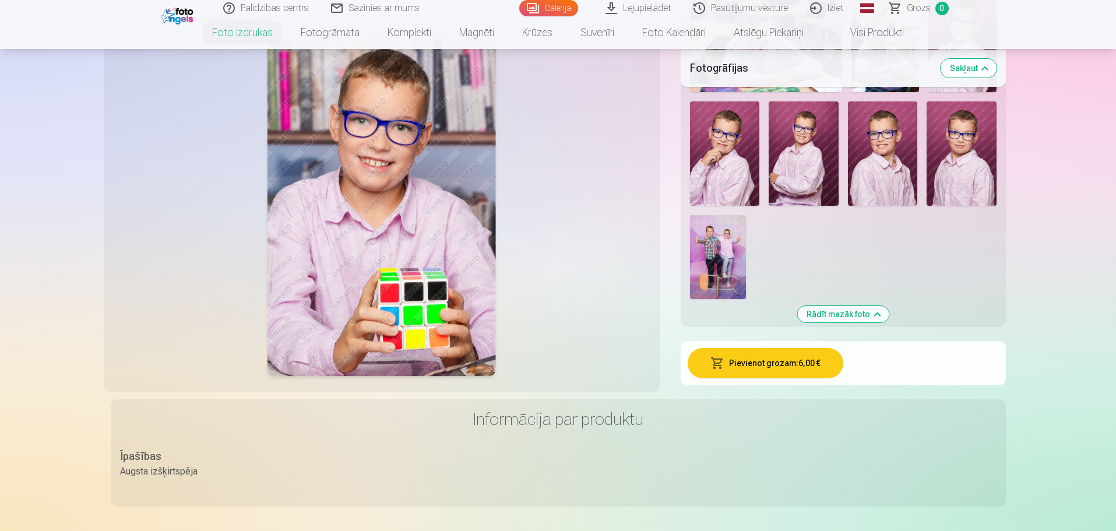
click at [766, 363] on button "Pievienot grozam : 6,00 €" at bounding box center [765, 363] width 156 height 30
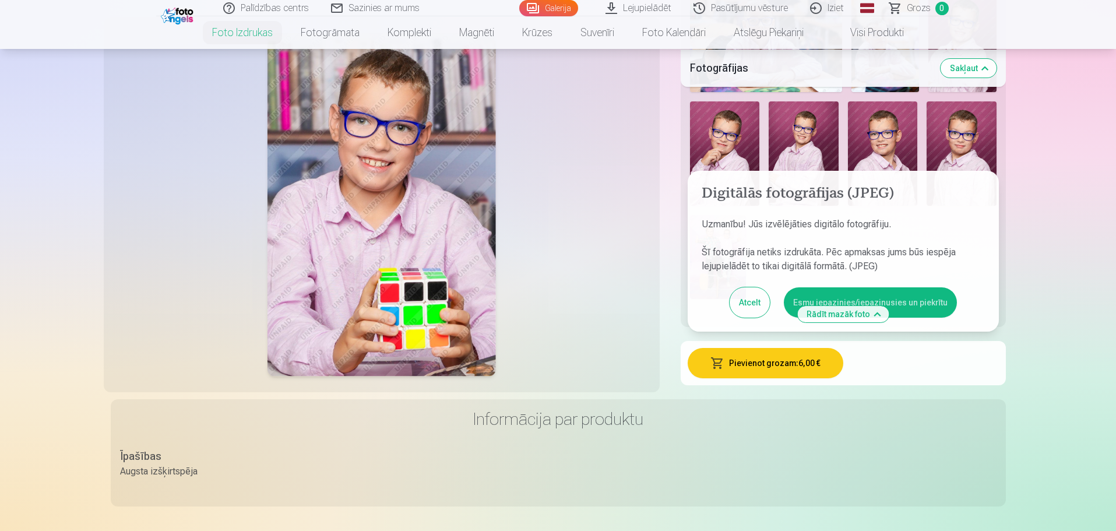
click at [909, 308] on button "Esmu iepazinies/iepazinusies un piekrītu" at bounding box center [870, 302] width 173 height 30
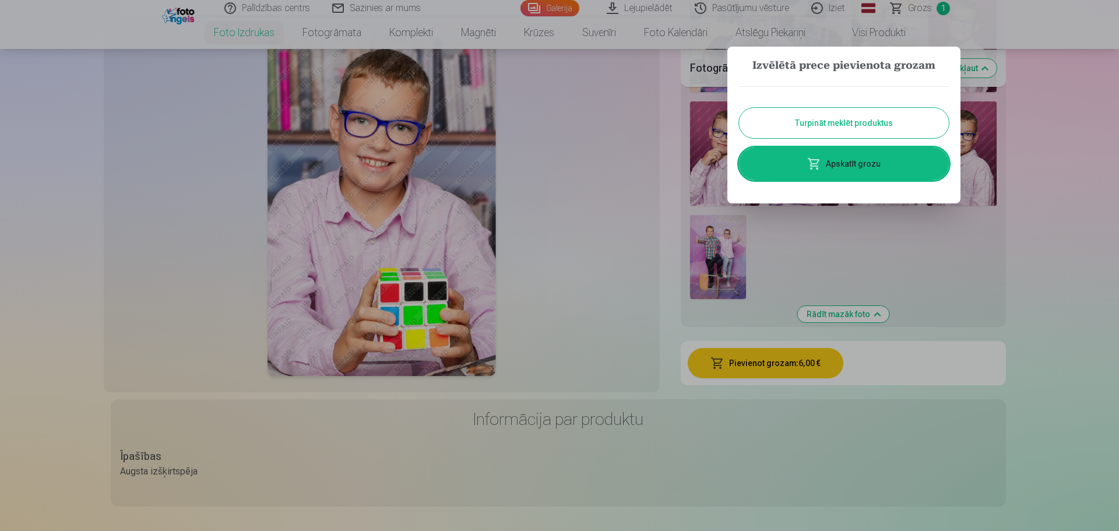
click at [839, 163] on link "Apskatīt grozu" at bounding box center [844, 163] width 210 height 33
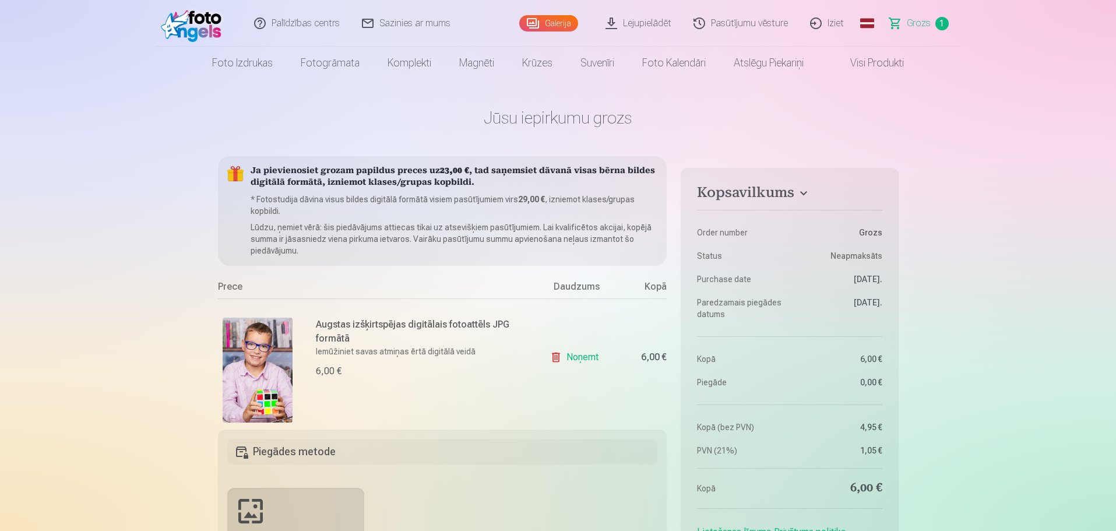
click at [572, 364] on link "Noņemt" at bounding box center [576, 356] width 53 height 23
